Goal: Information Seeking & Learning: Learn about a topic

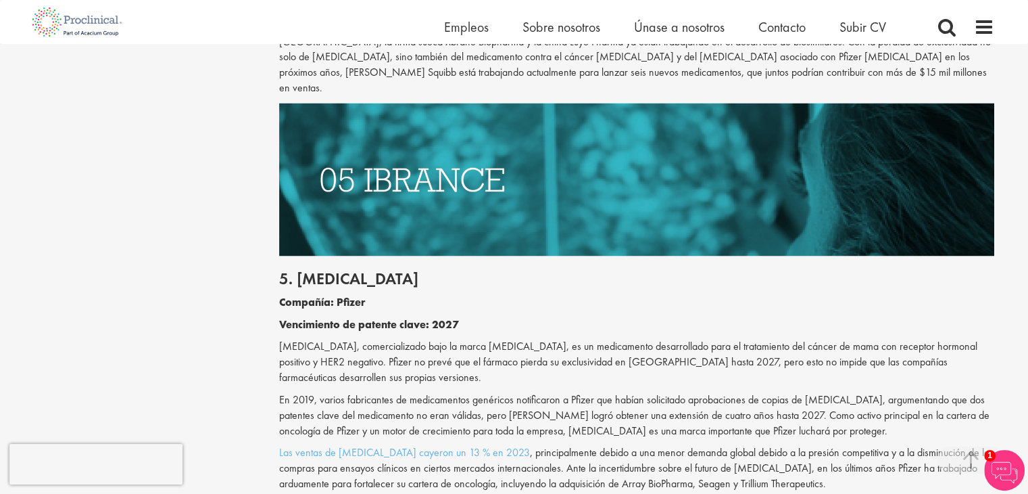
scroll to position [2377, 0]
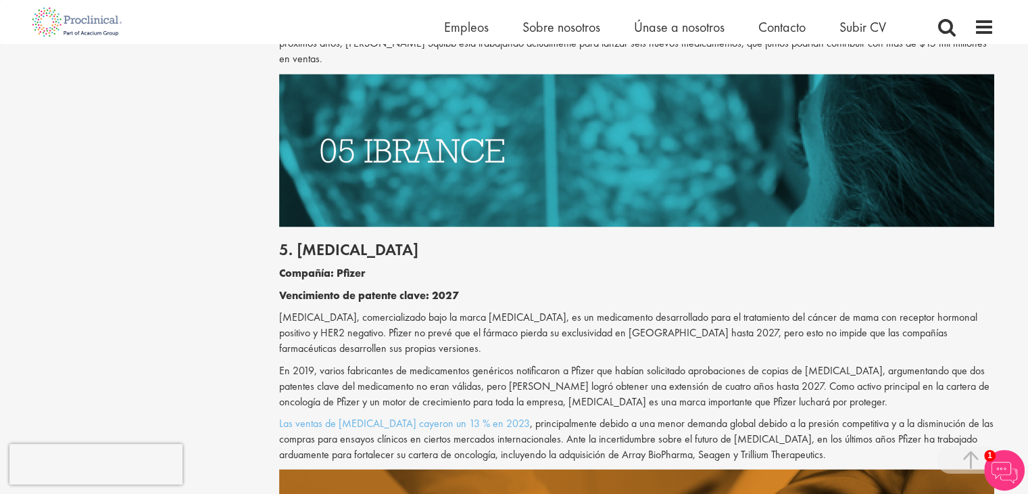
click at [333, 238] on font "5. [MEDICAL_DATA]" at bounding box center [348, 248] width 139 height 21
click at [334, 238] on font "5. [MEDICAL_DATA]" at bounding box center [348, 248] width 139 height 21
click at [352, 238] on font "5. [MEDICAL_DATA]" at bounding box center [348, 248] width 139 height 21
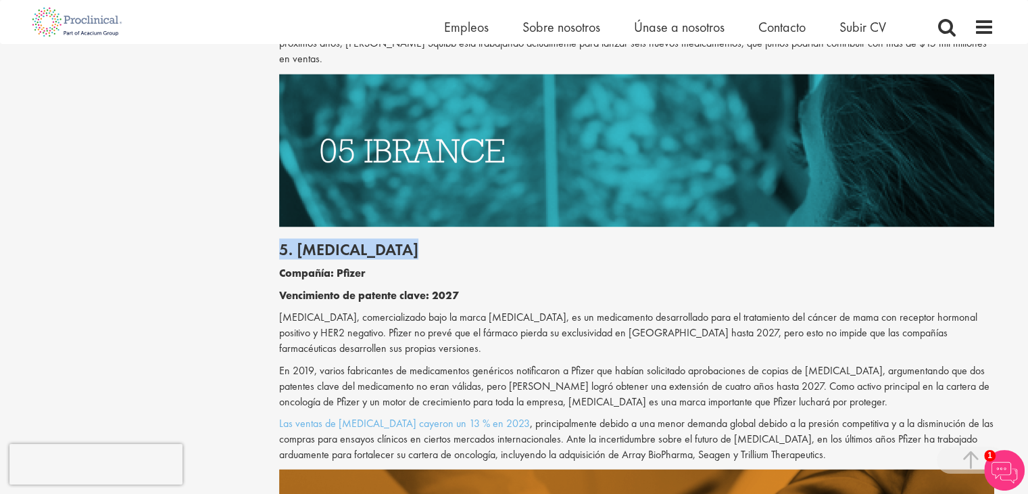
click at [352, 238] on font "5. [MEDICAL_DATA]" at bounding box center [348, 248] width 139 height 21
